Goal: Information Seeking & Learning: Learn about a topic

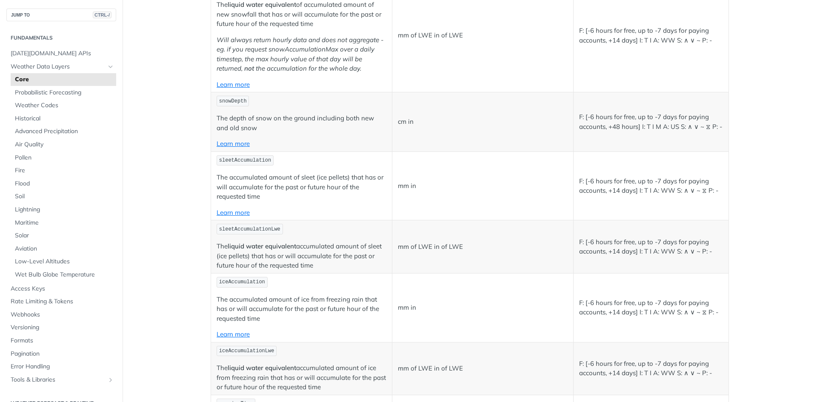
scroll to position [3022, 0]
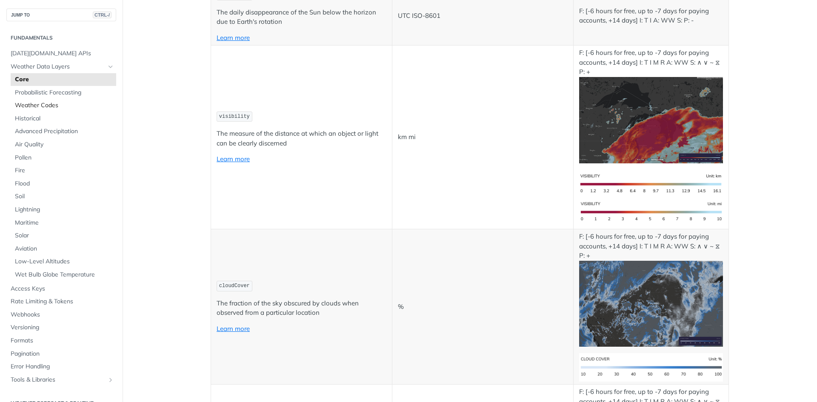
click at [38, 104] on span "Weather Codes" at bounding box center [64, 105] width 99 height 9
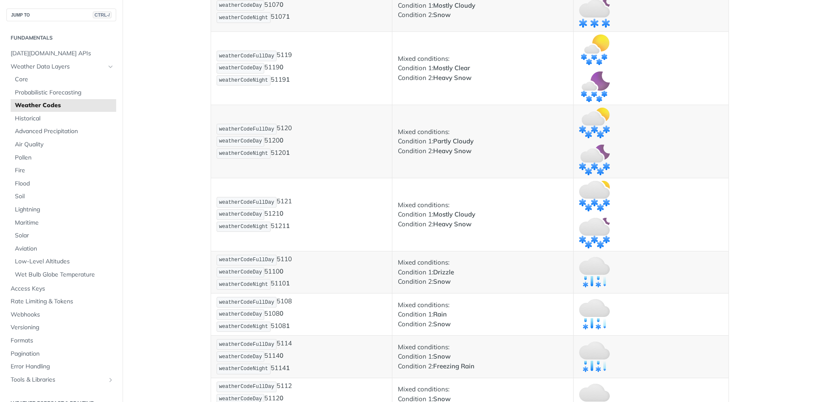
scroll to position [2086, 0]
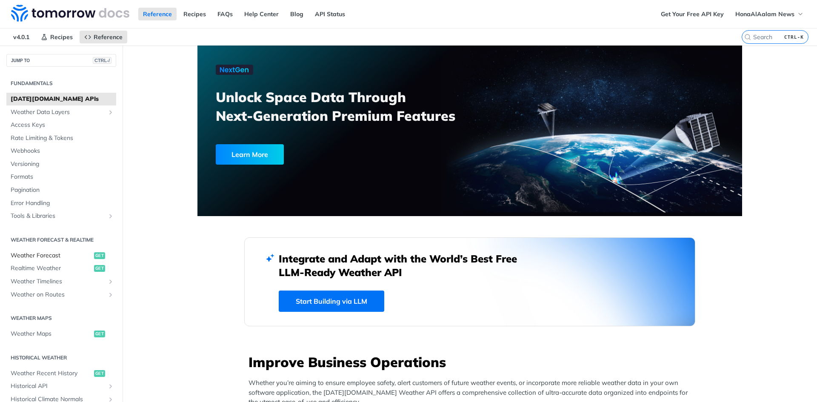
click at [37, 258] on span "Weather Forecast" at bounding box center [51, 256] width 81 height 9
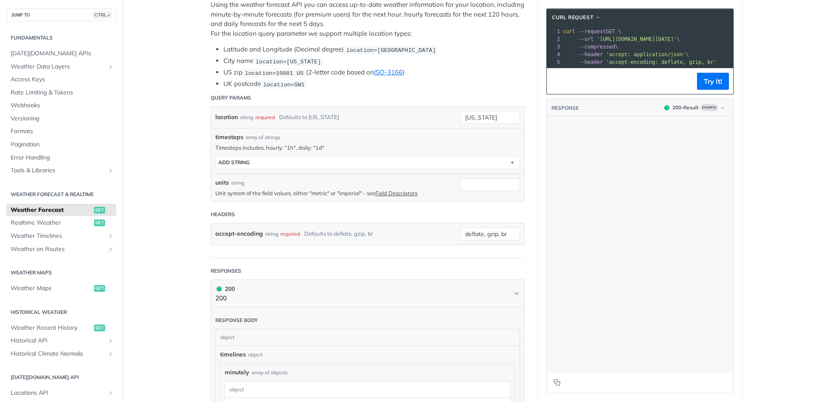
scroll to position [30825, 0]
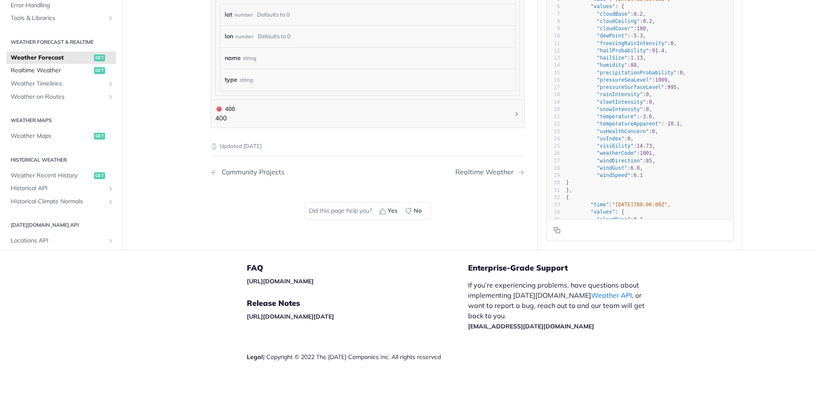
click at [54, 69] on span "Realtime Weather" at bounding box center [51, 70] width 81 height 9
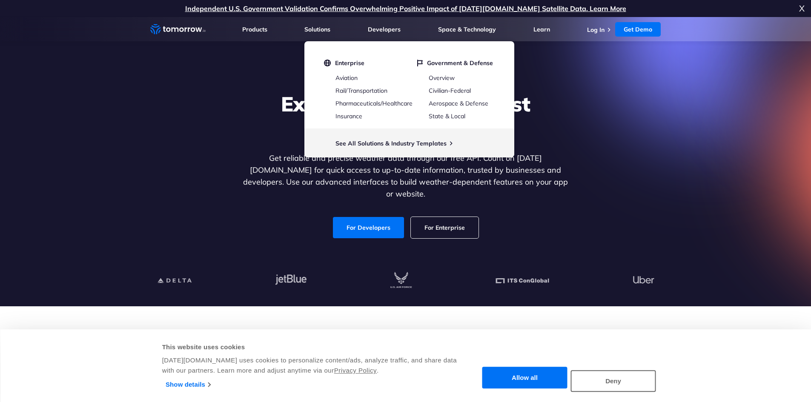
click at [169, 158] on div "Explore the World’s Best Weather API Get reliable and precise weather data thro…" at bounding box center [405, 164] width 524 height 181
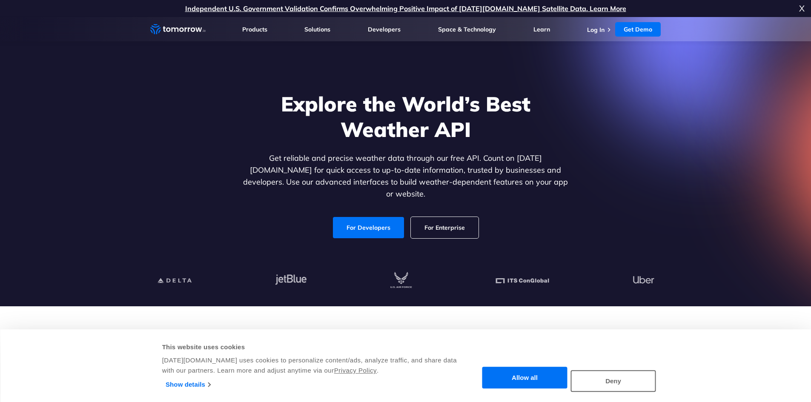
click at [457, 219] on link "For Enterprise" at bounding box center [445, 227] width 68 height 21
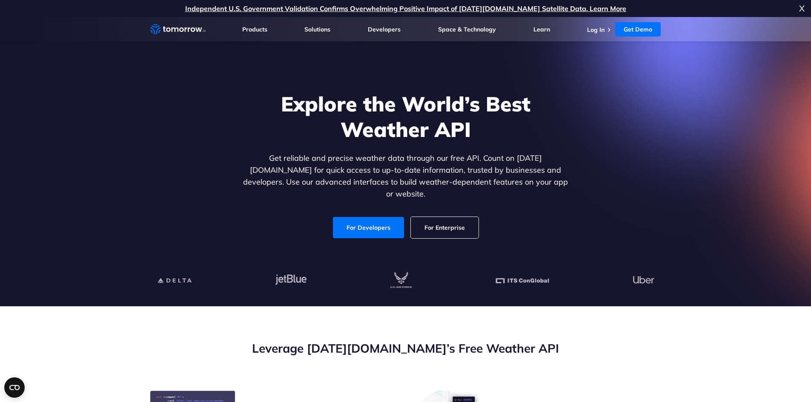
click at [437, 217] on link "For Enterprise" at bounding box center [445, 227] width 68 height 21
click at [382, 226] on link "For Developers" at bounding box center [368, 227] width 71 height 21
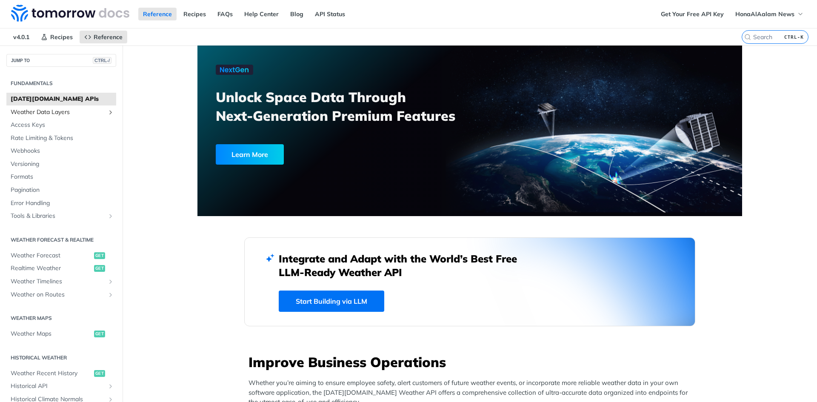
click at [63, 117] on link "Weather Data Layers" at bounding box center [61, 112] width 110 height 13
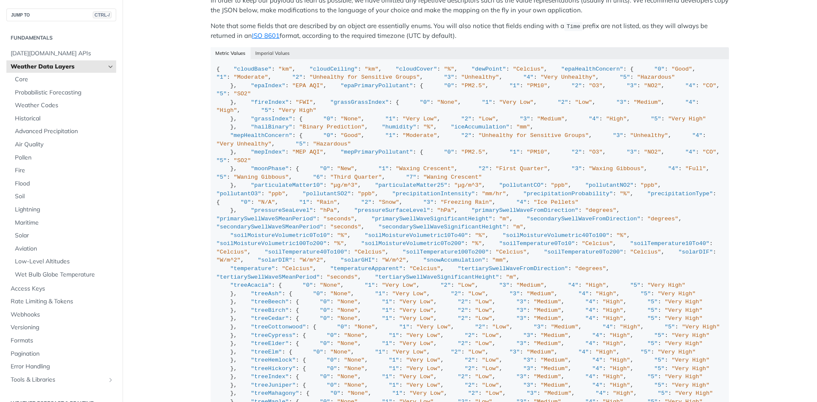
scroll to position [799, 0]
